Goal: Book appointment/travel/reservation

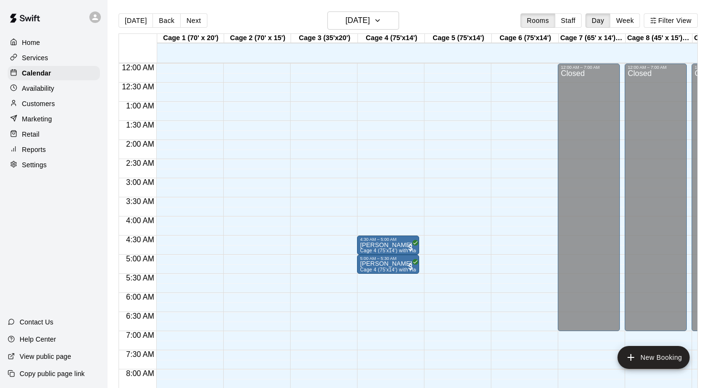
scroll to position [430, 0]
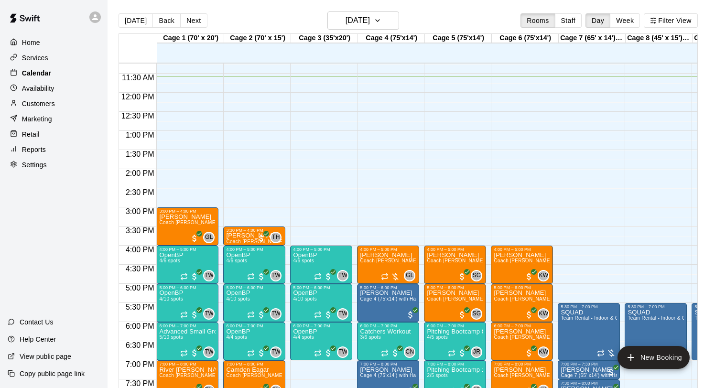
click at [43, 74] on p "Calendar" at bounding box center [36, 73] width 29 height 10
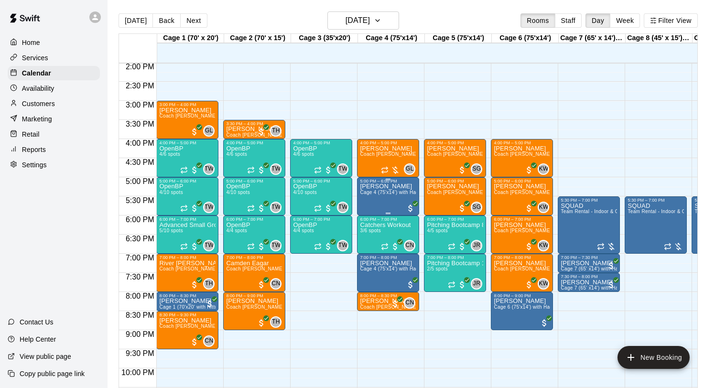
scroll to position [536, 0]
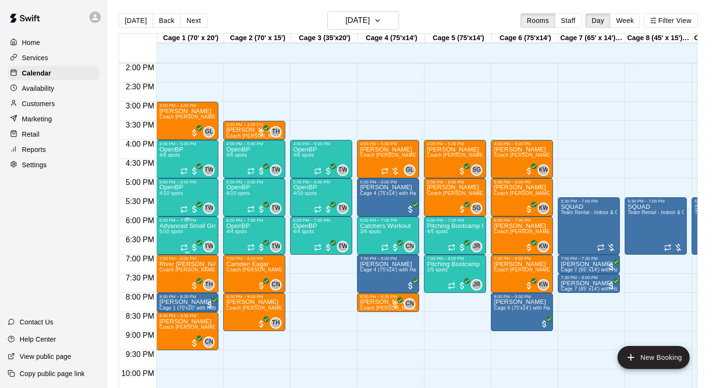
click at [181, 230] on span "5/10 spots" at bounding box center [170, 231] width 23 height 5
click at [172, 238] on icon "edit" at bounding box center [169, 239] width 11 height 11
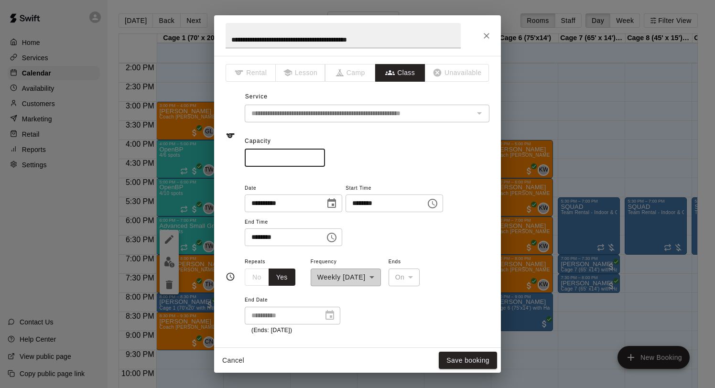
click at [318, 160] on input "*" at bounding box center [285, 158] width 80 height 18
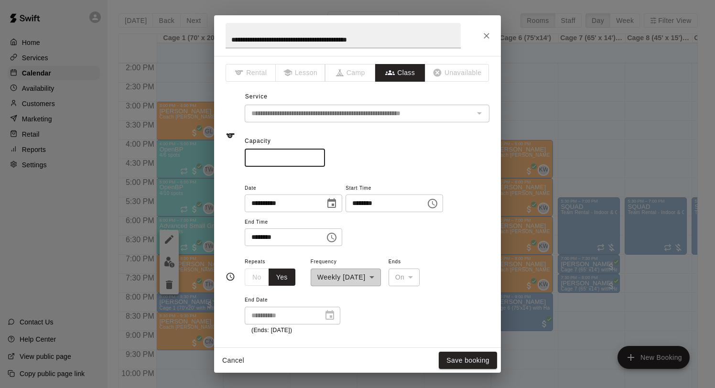
click at [318, 160] on input "*" at bounding box center [285, 158] width 80 height 18
type input "*"
click at [318, 160] on input "*" at bounding box center [285, 158] width 80 height 18
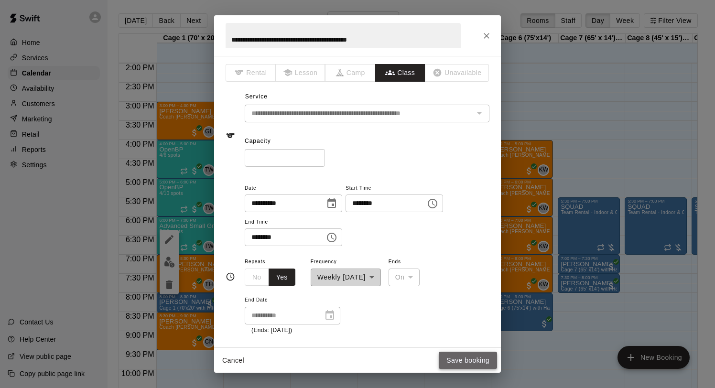
click at [466, 362] on button "Save booking" at bounding box center [468, 361] width 58 height 18
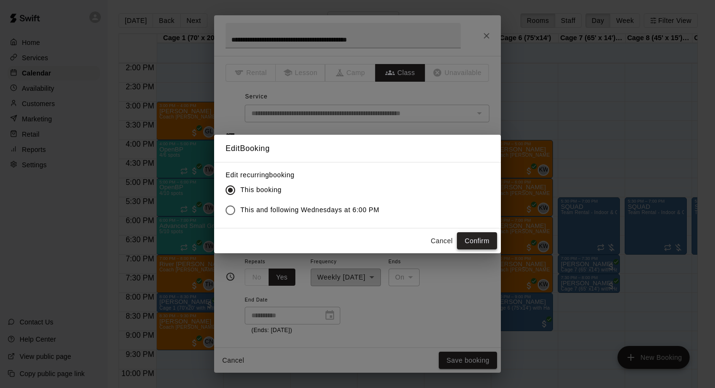
click at [469, 238] on button "Confirm" at bounding box center [477, 241] width 40 height 18
